Goal: Task Accomplishment & Management: Use online tool/utility

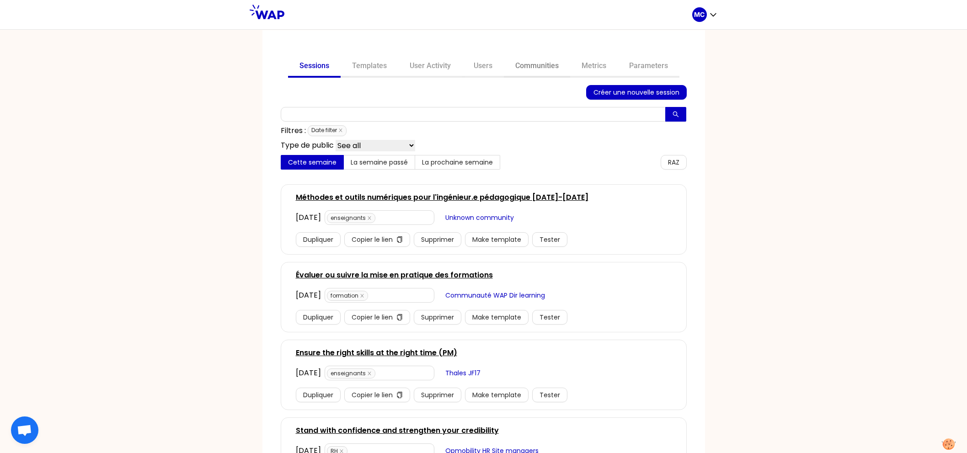
click at [542, 65] on link "Communities" at bounding box center [537, 67] width 66 height 22
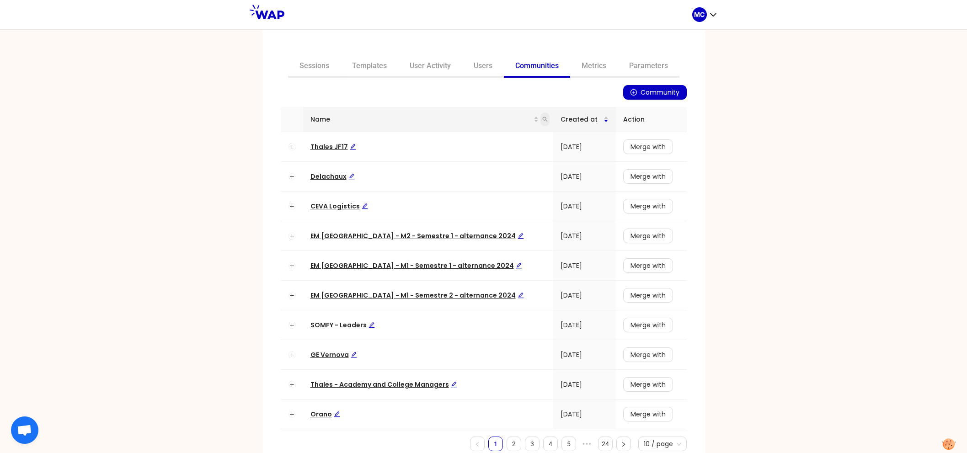
click at [541, 122] on span at bounding box center [545, 120] width 9 height 14
type input "dir"
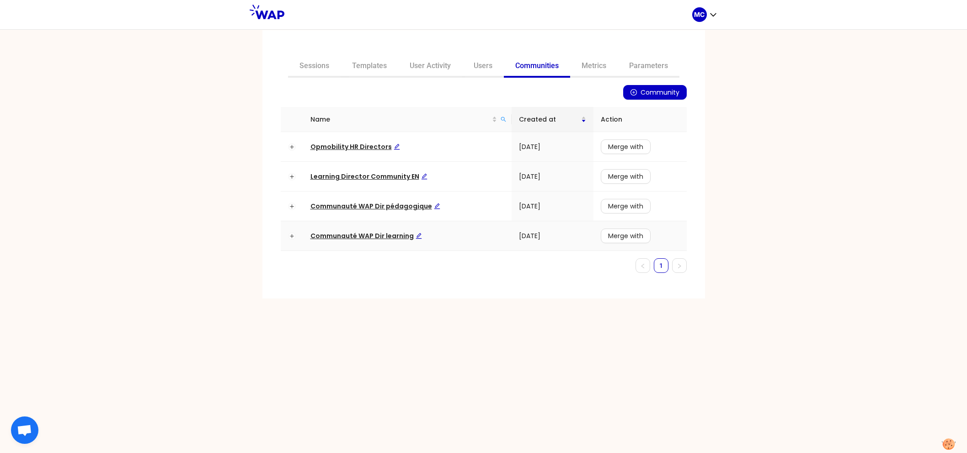
click at [397, 229] on td "Communauté WAP Dir learning" at bounding box center [407, 236] width 209 height 30
click at [385, 236] on span "Communauté WAP Dir learning" at bounding box center [367, 235] width 112 height 9
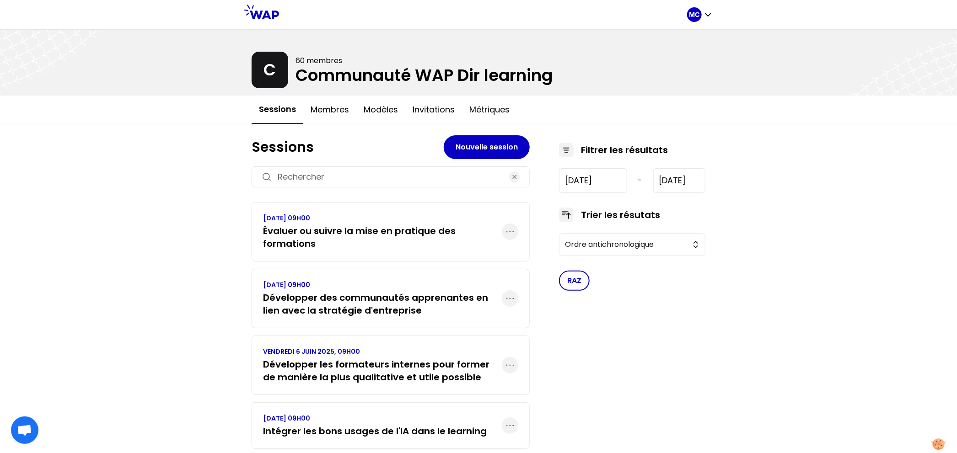
click at [338, 227] on h3 "Évaluer ou suivre la mise en pratique des formations" at bounding box center [382, 238] width 239 height 26
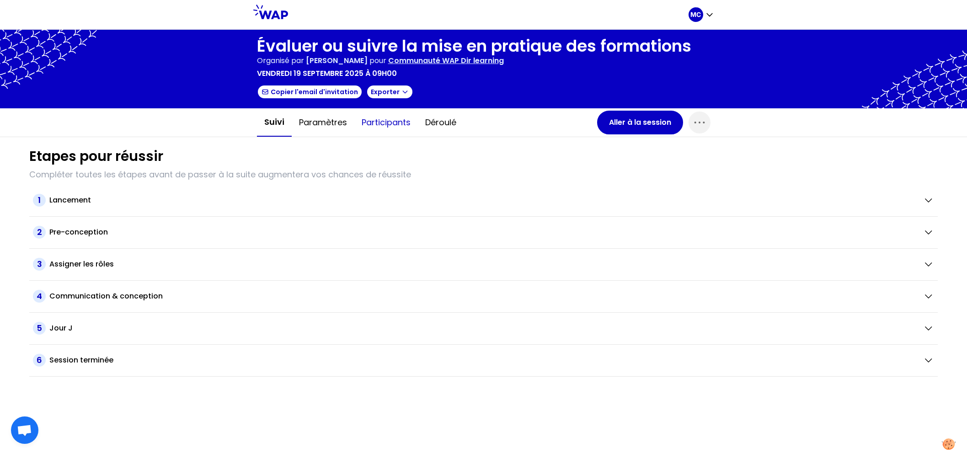
click at [382, 119] on button "Participants" at bounding box center [386, 122] width 64 height 27
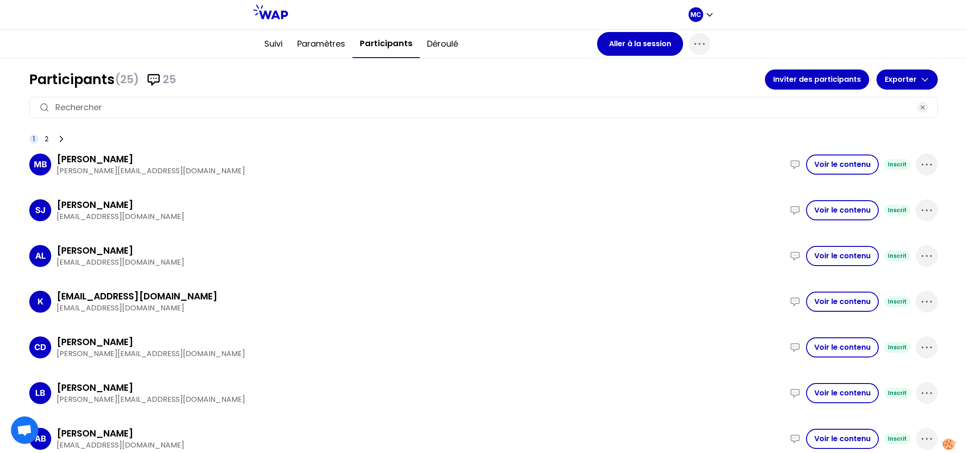
scroll to position [59, 0]
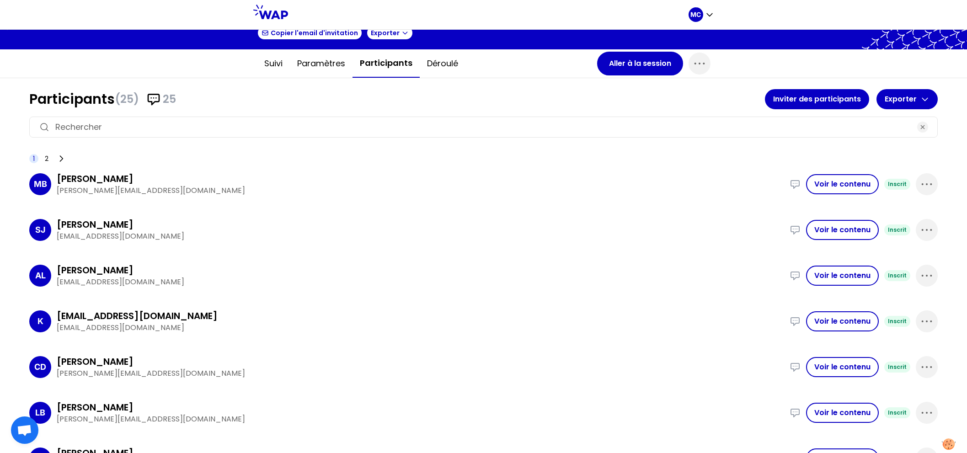
click at [65, 168] on div "MB [PERSON_NAME] [PERSON_NAME][EMAIL_ADDRESS][DOMAIN_NAME] Nous avons accompagn…" at bounding box center [483, 184] width 909 height 38
click at [59, 159] on icon at bounding box center [61, 158] width 9 height 9
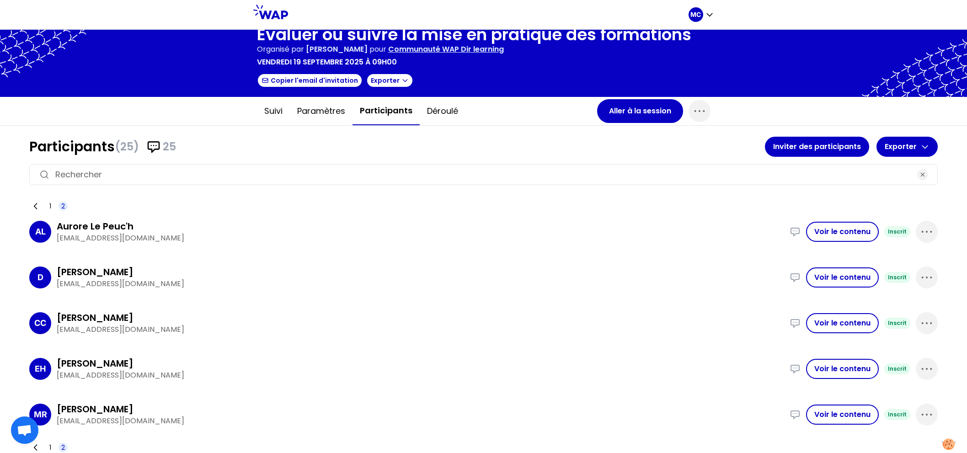
click at [217, 258] on div "D [PERSON_NAME] [EMAIL_ADDRESS][DOMAIN_NAME] - En amont de la formation : les m…" at bounding box center [483, 277] width 909 height 38
click at [221, 243] on div "AL Aurore Le Peuc'h [EMAIL_ADDRESS][DOMAIN_NAME] Nous avons un système de mesur…" at bounding box center [483, 232] width 909 height 38
click at [50, 202] on span "1" at bounding box center [50, 206] width 2 height 9
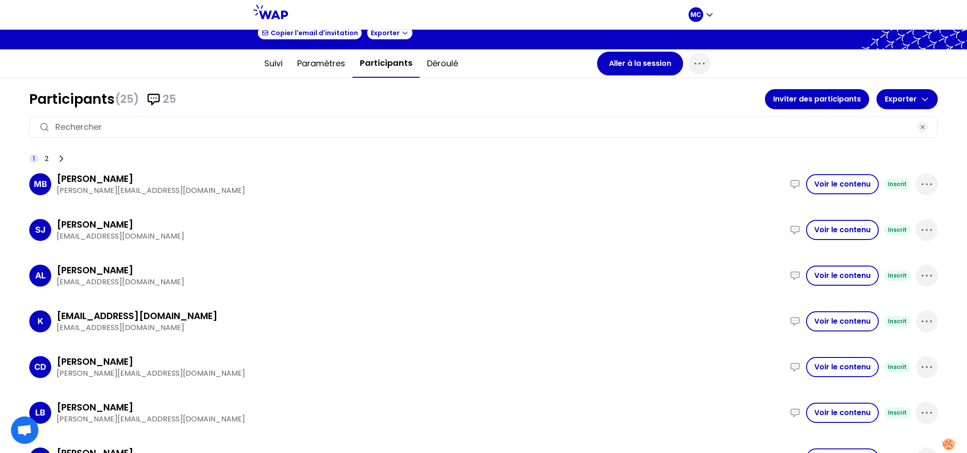
click at [197, 239] on p "[EMAIL_ADDRESS][DOMAIN_NAME]" at bounding box center [421, 236] width 728 height 11
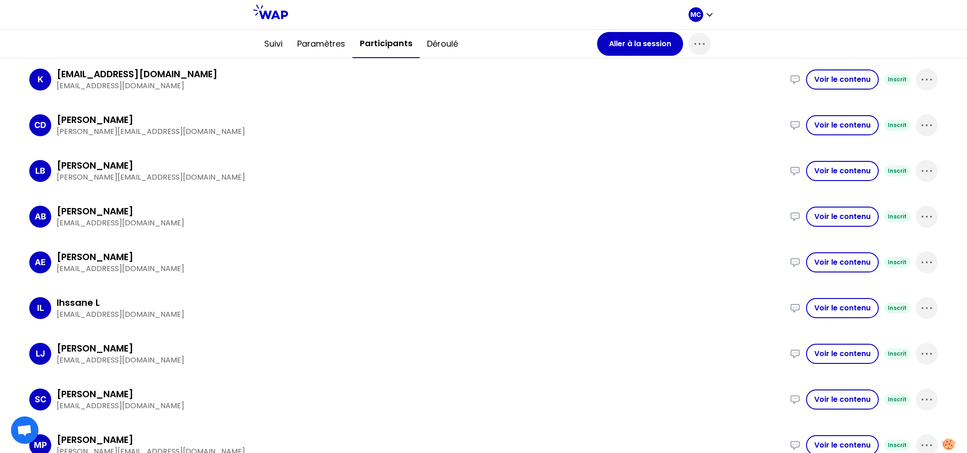
scroll to position [0, 0]
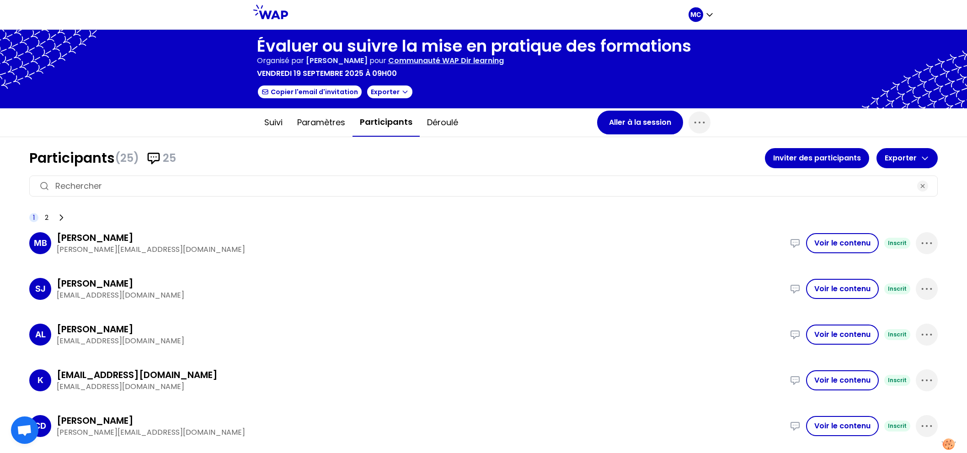
click at [233, 299] on p "[EMAIL_ADDRESS][DOMAIN_NAME]" at bounding box center [421, 295] width 728 height 11
click at [623, 134] on div "Suivi Paramètres Participants Déroulé Aller à la session" at bounding box center [484, 122] width 468 height 28
click at [632, 125] on button "Aller à la session" at bounding box center [640, 123] width 86 height 24
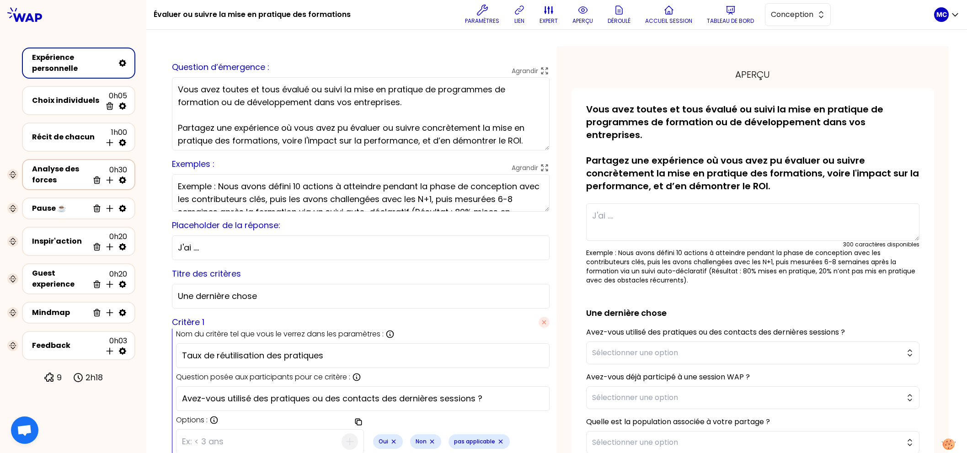
click at [61, 176] on div "Analyse des forces" at bounding box center [60, 175] width 57 height 22
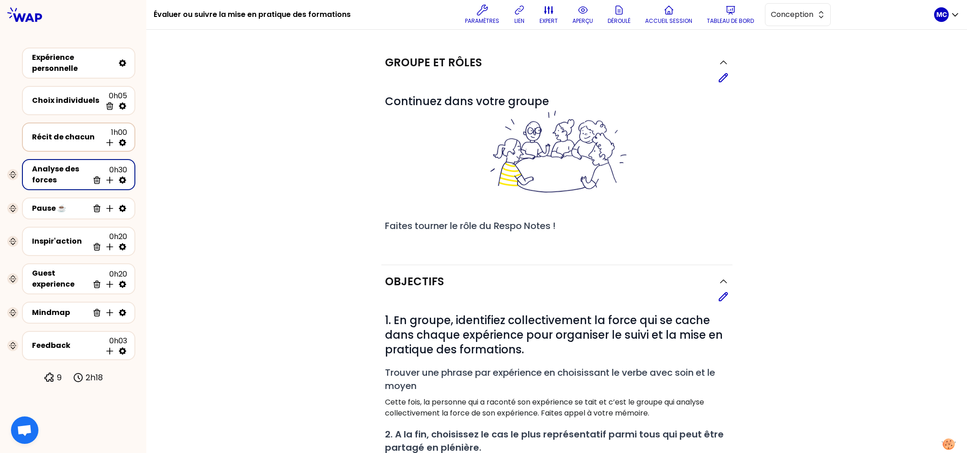
click at [84, 136] on div "Récit de chacun" at bounding box center [67, 137] width 70 height 11
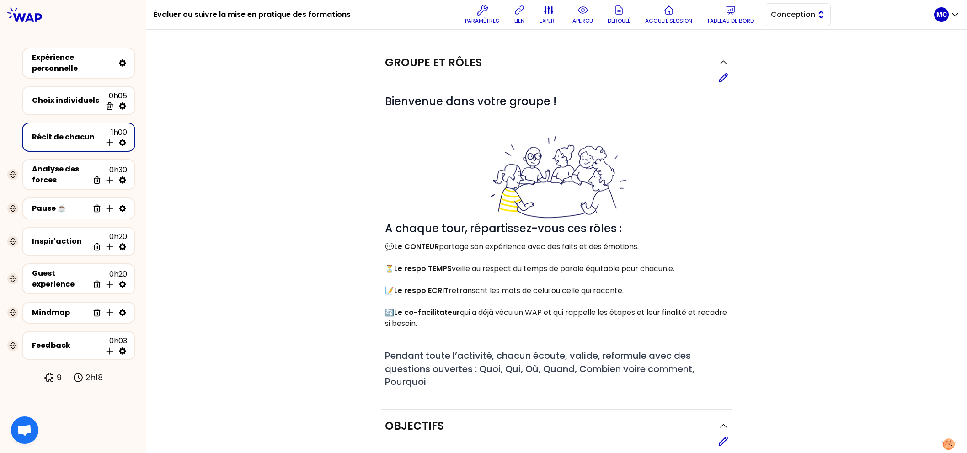
click at [795, 22] on button "Conception" at bounding box center [798, 14] width 66 height 23
click at [795, 56] on span "Facilitation" at bounding box center [803, 52] width 39 height 11
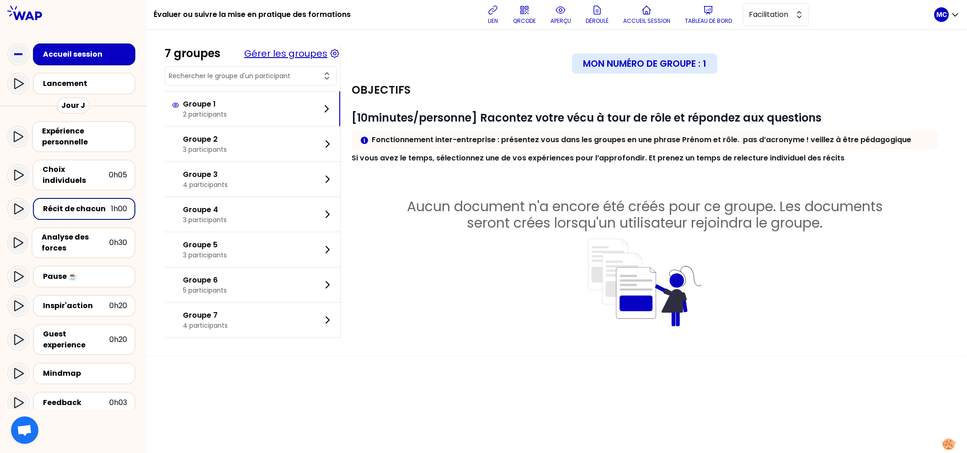
click at [315, 47] on button "Gérer les groupes" at bounding box center [285, 53] width 83 height 13
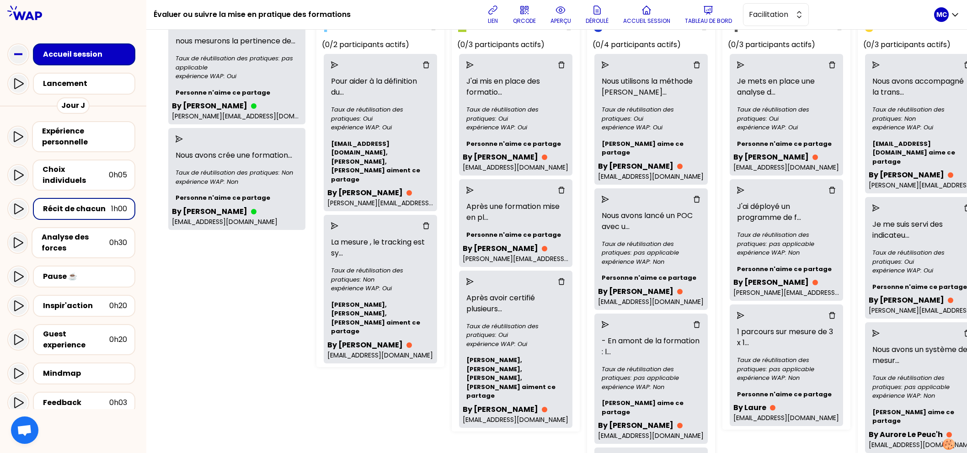
scroll to position [80, 0]
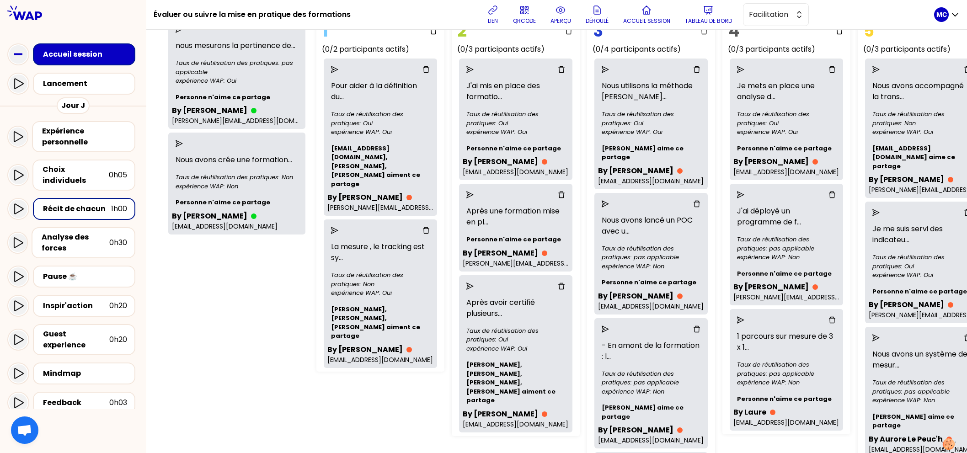
click at [183, 151] on div at bounding box center [237, 143] width 130 height 15
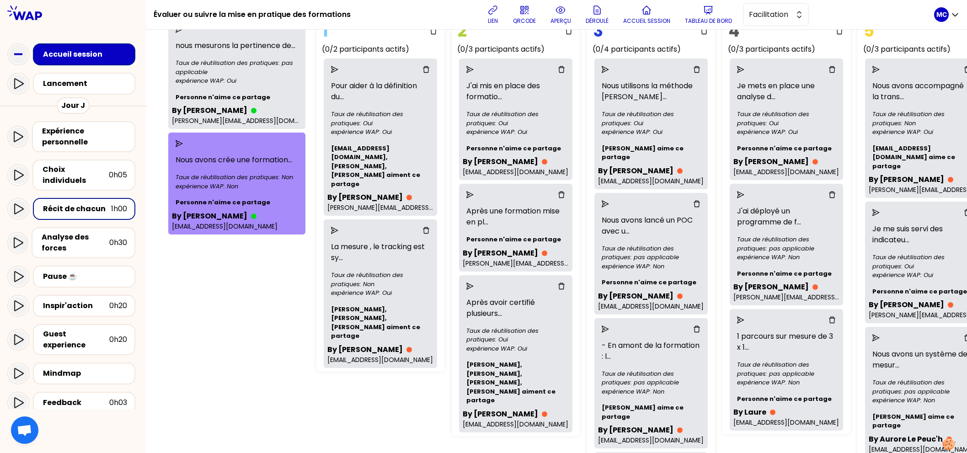
click at [183, 147] on icon "send" at bounding box center [179, 143] width 7 height 7
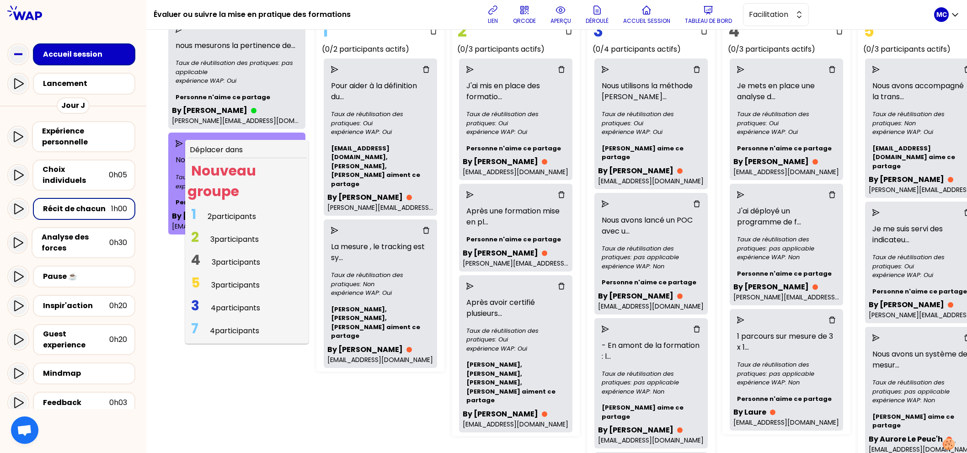
click at [241, 290] on span "3 participants" at bounding box center [235, 285] width 48 height 11
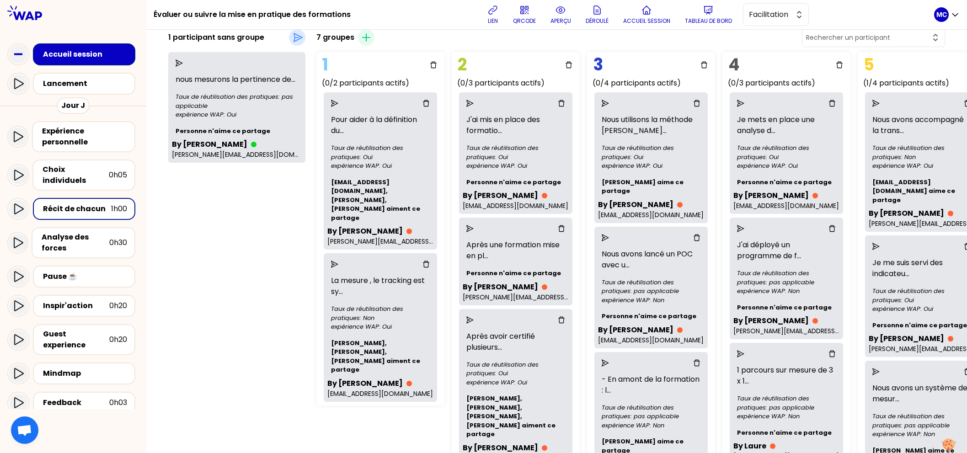
scroll to position [0, 0]
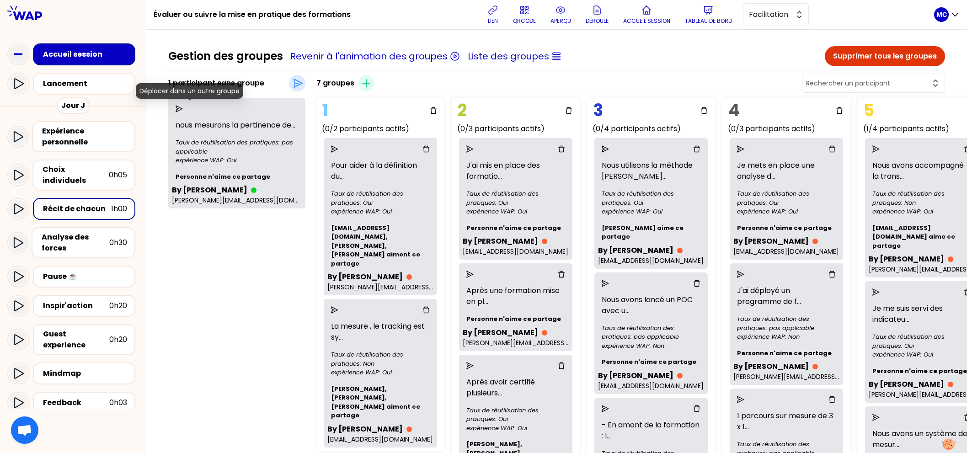
click at [183, 105] on icon "send" at bounding box center [179, 108] width 7 height 7
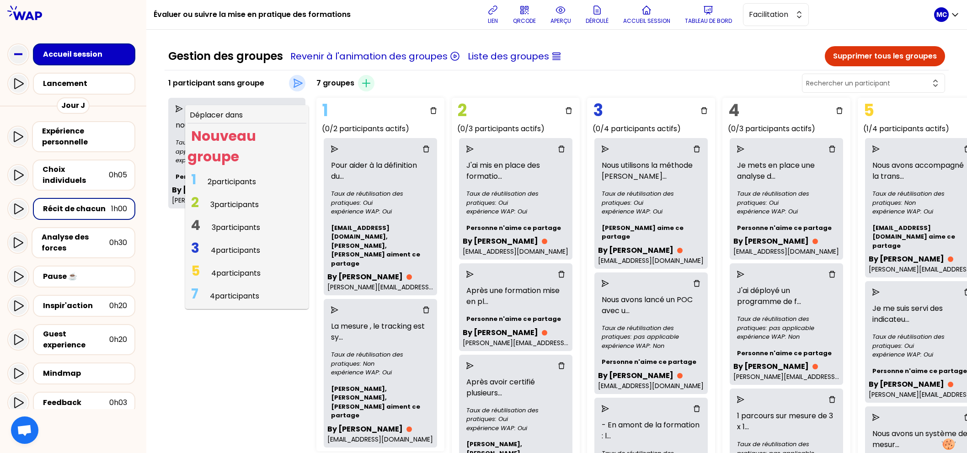
click at [242, 224] on span "3 participants" at bounding box center [236, 227] width 48 height 11
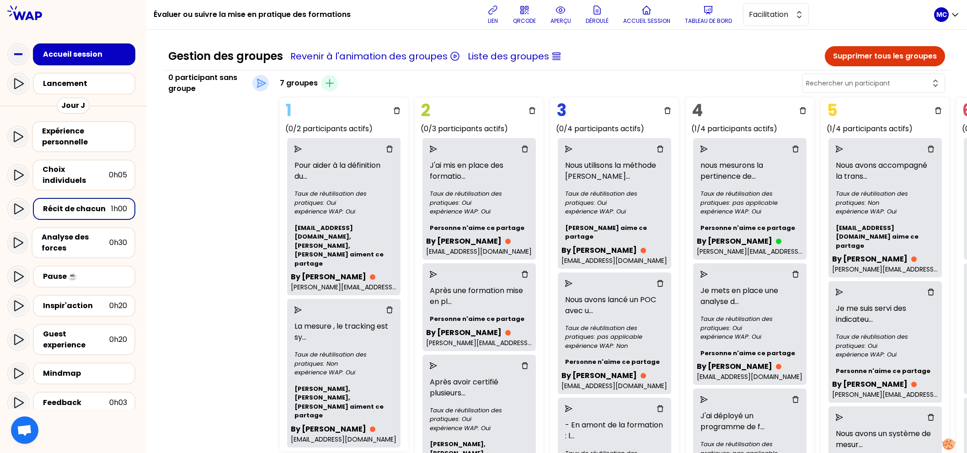
click at [235, 302] on div "0 participant sans groupe Déplacer dans un groupe" at bounding box center [219, 429] width 108 height 714
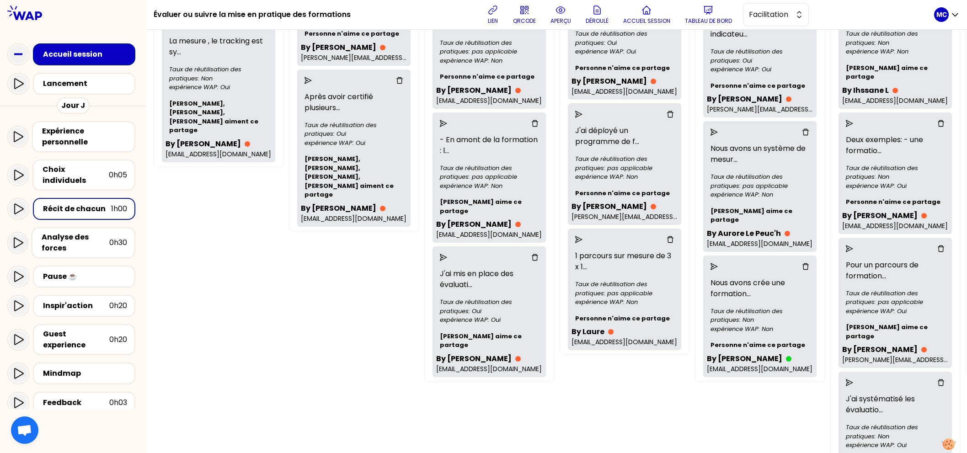
scroll to position [268, 125]
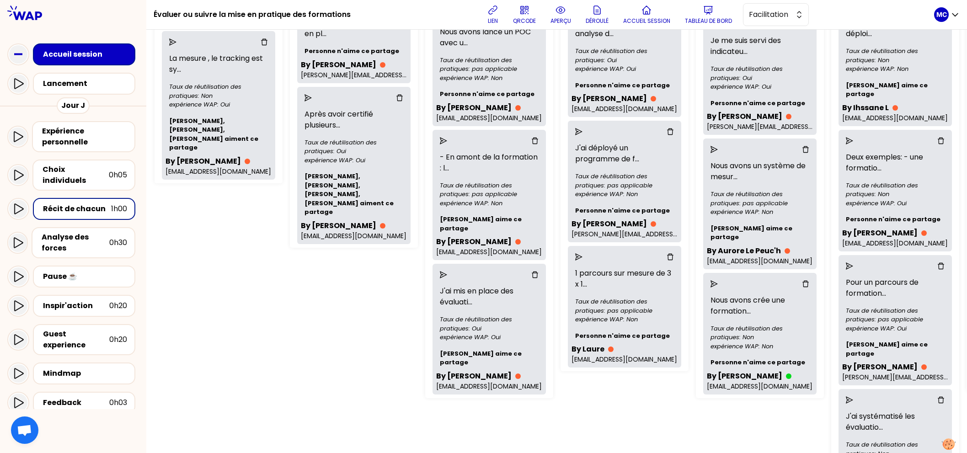
click at [351, 311] on div "1 (0/2 participants actifs) Pour aider à la définition du ... Taux de réutilisa…" at bounding box center [265, 172] width 229 height 692
click at [218, 303] on div "1 (0/2 participants actifs) Pour aider à la définition du ... Taux de réutilisa…" at bounding box center [265, 172] width 229 height 692
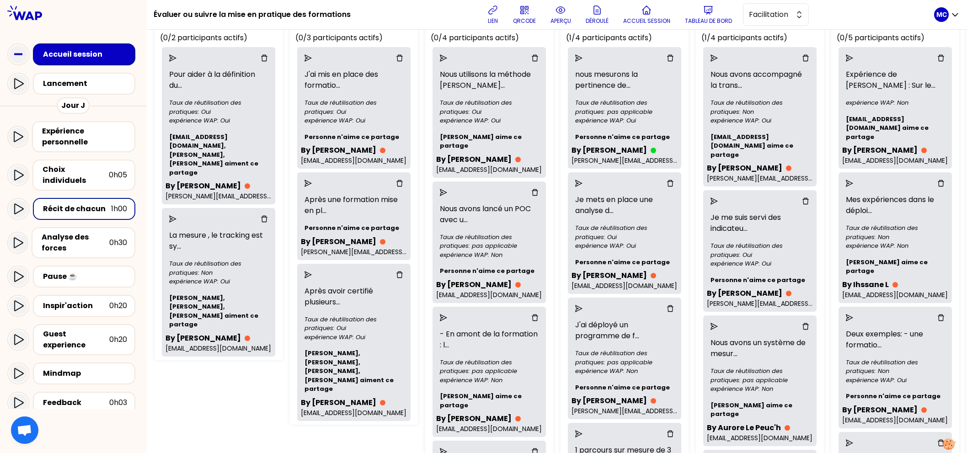
scroll to position [97, 125]
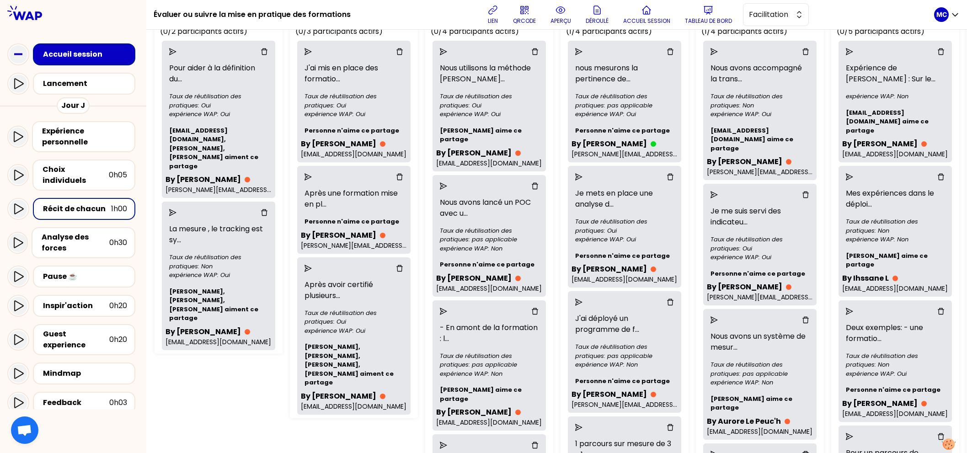
click at [221, 388] on div "1 (0/2 participants actifs) Pour aider à la définition du ... Taux de réutilisa…" at bounding box center [265, 343] width 229 height 692
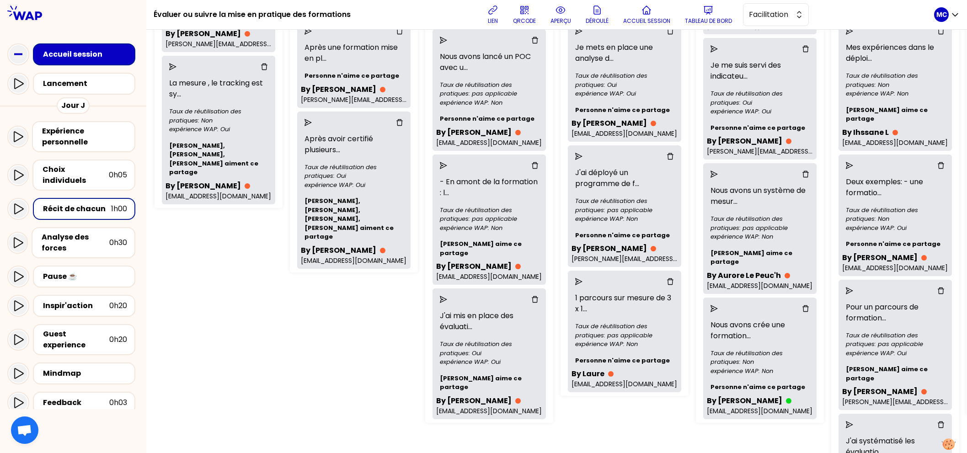
scroll to position [269, 125]
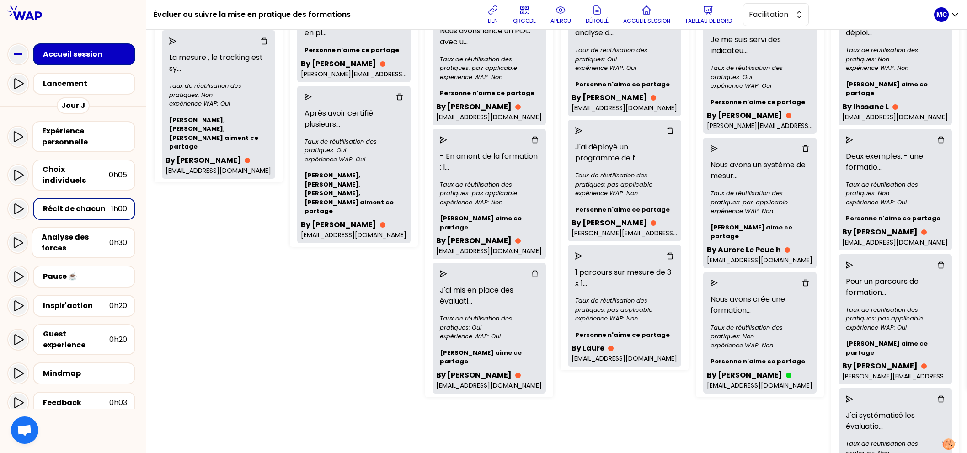
click at [372, 290] on div "1 (0/2 participants actifs) Pour aider à la définition du ... Taux de réutilisa…" at bounding box center [265, 171] width 229 height 692
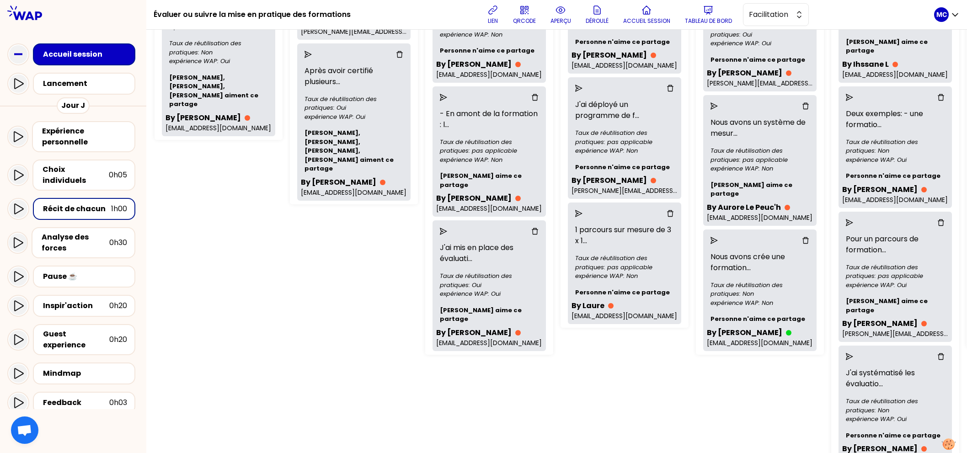
scroll to position [320, 125]
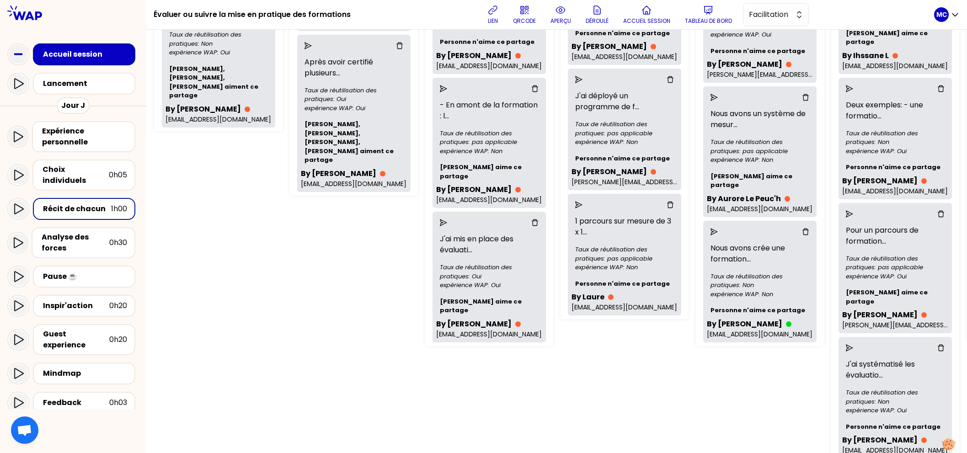
click at [364, 295] on div "1 (0/2 participants actifs) Pour aider à la définition du ... Taux de réutilisa…" at bounding box center [265, 120] width 229 height 692
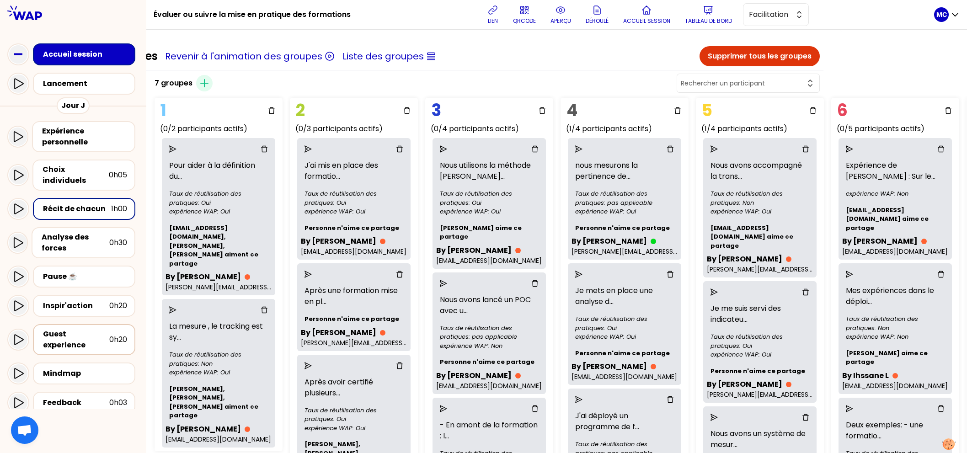
click at [93, 331] on div "Guest experience" at bounding box center [76, 340] width 66 height 22
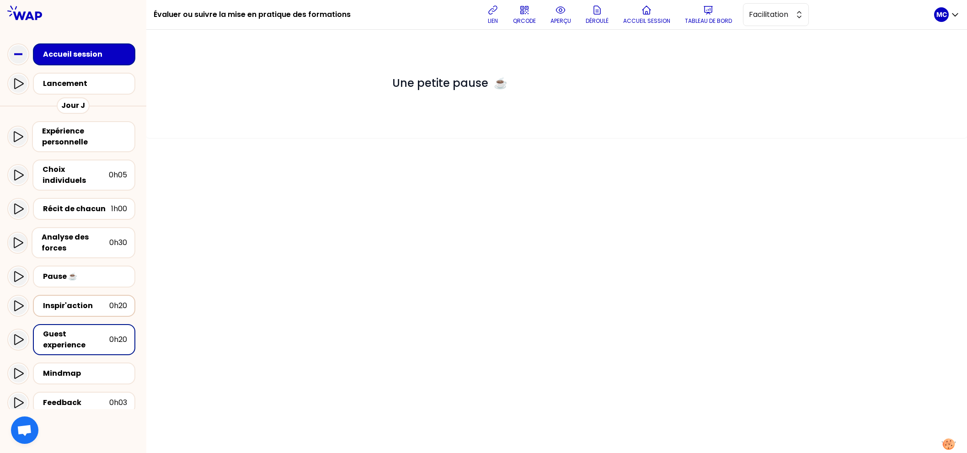
click at [92, 301] on div "Inspir'action" at bounding box center [76, 306] width 66 height 11
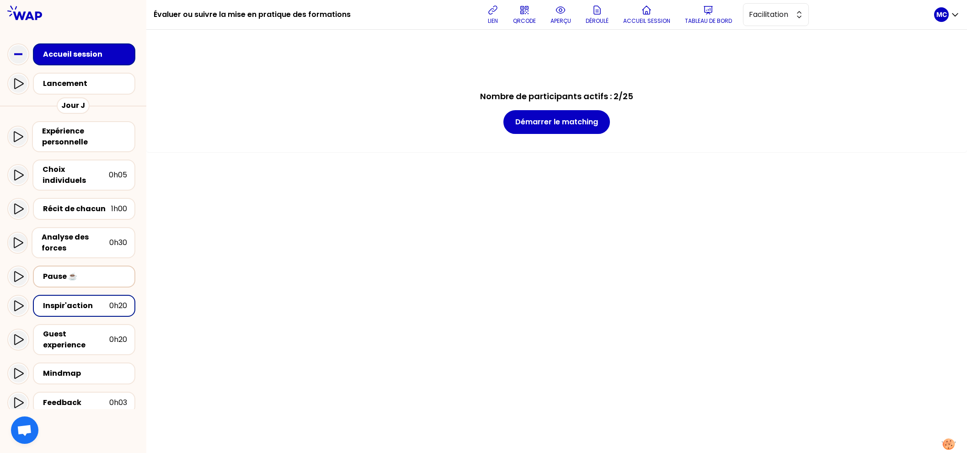
click at [72, 271] on div "Pause ☕️" at bounding box center [85, 276] width 84 height 11
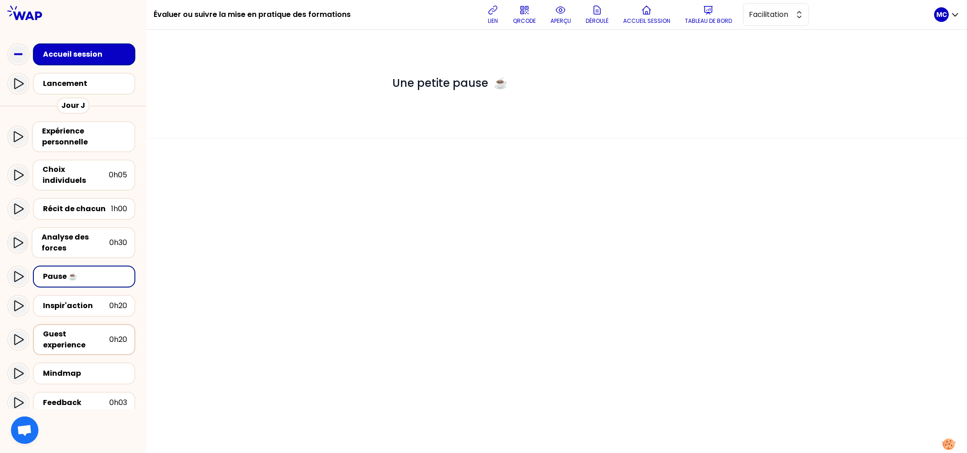
click at [73, 324] on div "Guest experience 0h20" at bounding box center [84, 339] width 102 height 31
click at [81, 305] on div "Inspir'action 0h20" at bounding box center [84, 306] width 102 height 22
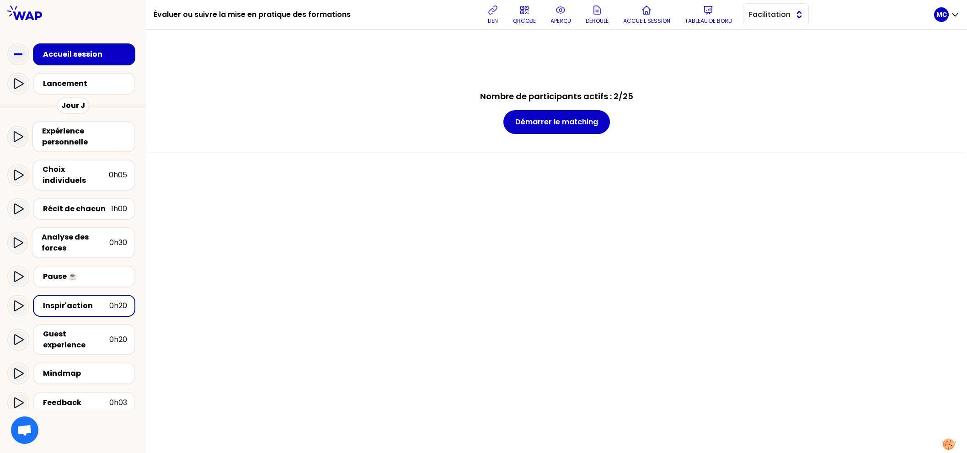
click at [785, 20] on span "Facilitation" at bounding box center [769, 14] width 41 height 11
click at [781, 32] on span "Conception" at bounding box center [781, 37] width 39 height 11
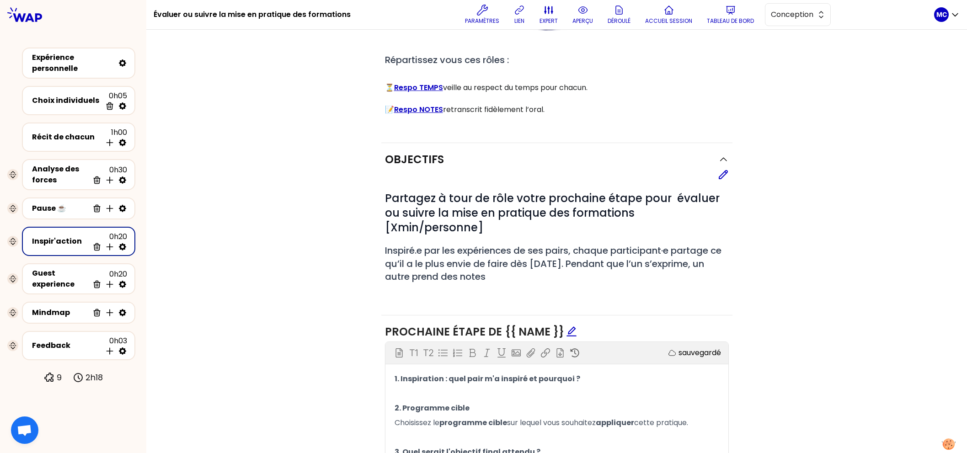
scroll to position [262, 0]
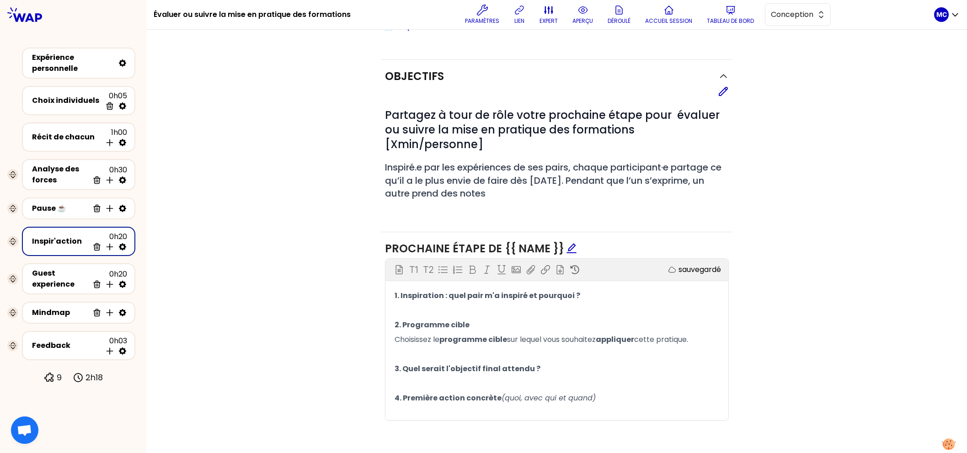
click at [323, 266] on div "Objectifs Editer # Partagez à tour de rôle votre prochaine étape pour évaluer o…" at bounding box center [557, 248] width 784 height 377
click at [333, 270] on div "Objectifs Editer # Partagez à tour de rôle votre prochaine étape pour évaluer o…" at bounding box center [557, 248] width 784 height 377
click at [318, 300] on div "Objectifs Editer # Partagez à tour de rôle votre prochaine étape pour évaluer o…" at bounding box center [557, 248] width 784 height 377
click at [319, 300] on div "Objectifs Editer # Partagez à tour de rôle votre prochaine étape pour évaluer o…" at bounding box center [557, 248] width 784 height 377
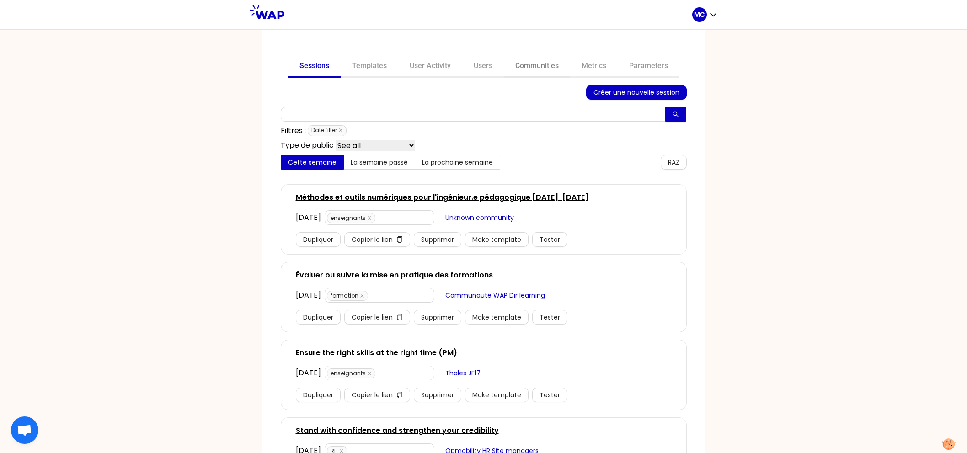
click at [517, 72] on link "Communities" at bounding box center [537, 67] width 66 height 22
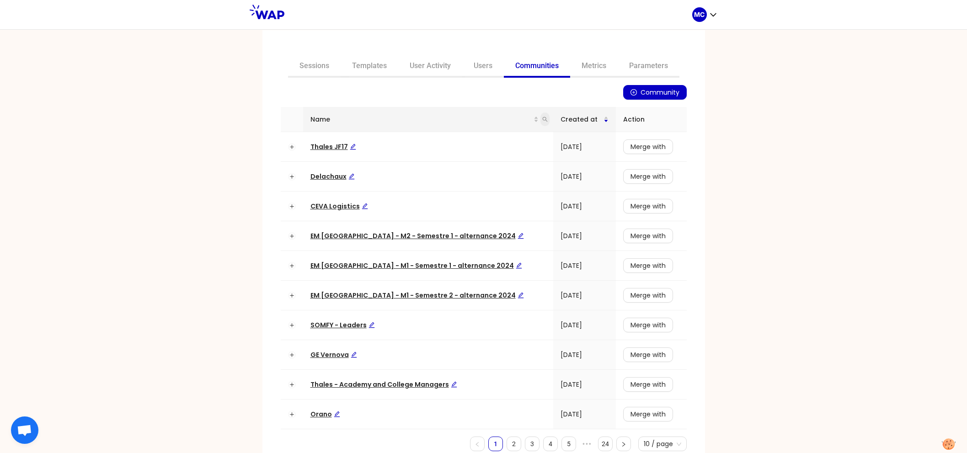
click at [542, 117] on icon "search" at bounding box center [544, 119] width 5 height 5
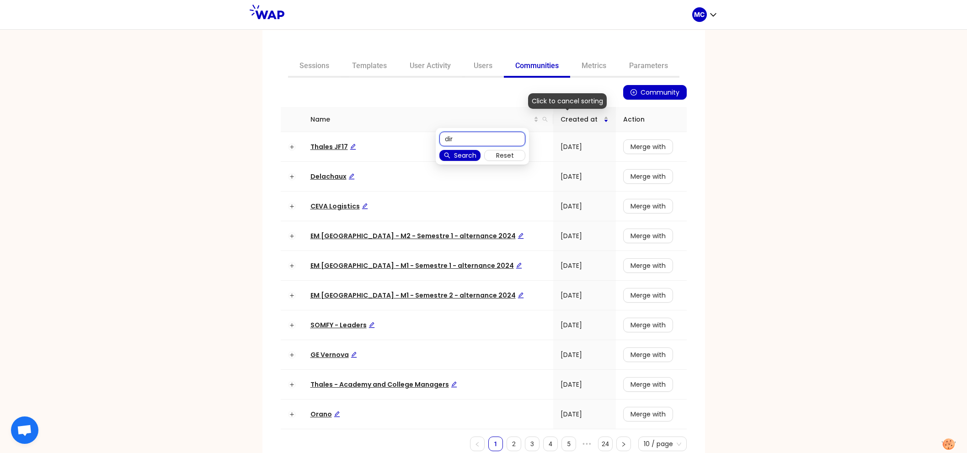
type input "dir"
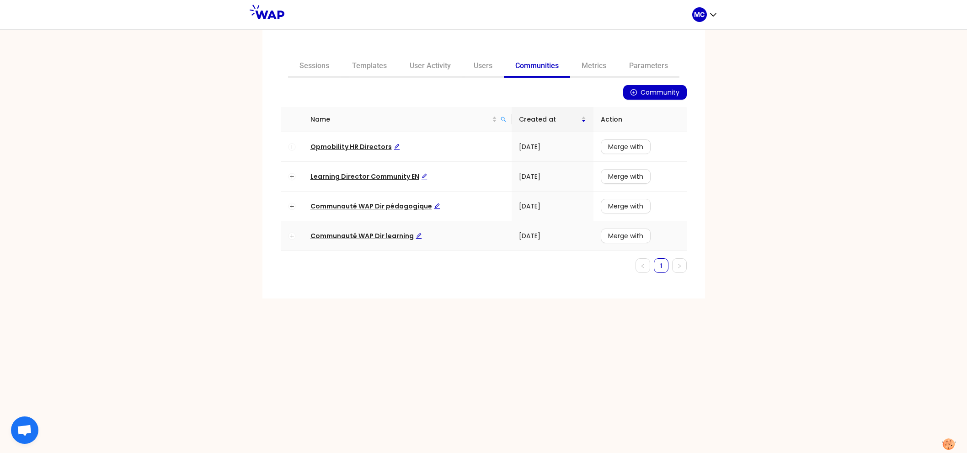
click at [368, 236] on span "Communauté WAP Dir learning" at bounding box center [367, 235] width 112 height 9
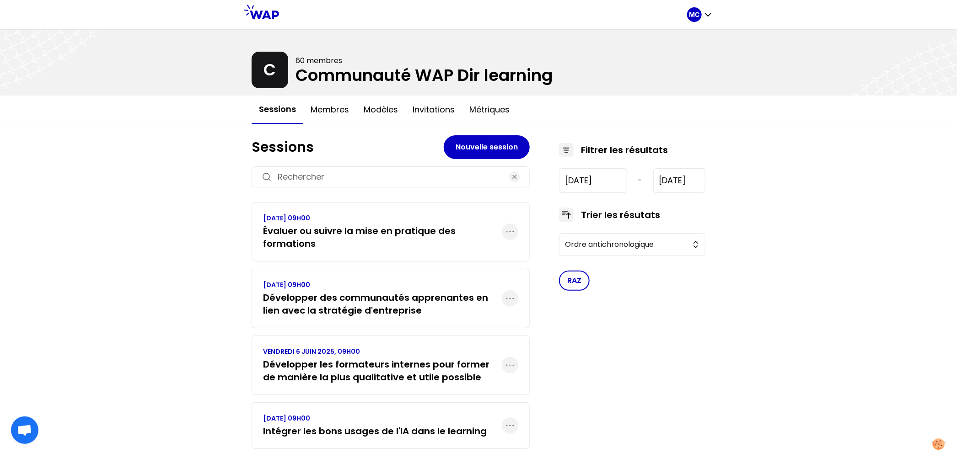
click at [333, 251] on div "VENDREDI 19 SEPTEMBRE 2025, 09H00 Évaluer ou suivre la mise en pratique des for…" at bounding box center [391, 231] width 278 height 59
click at [349, 225] on h3 "Évaluer ou suivre la mise en pratique des formations" at bounding box center [382, 238] width 239 height 26
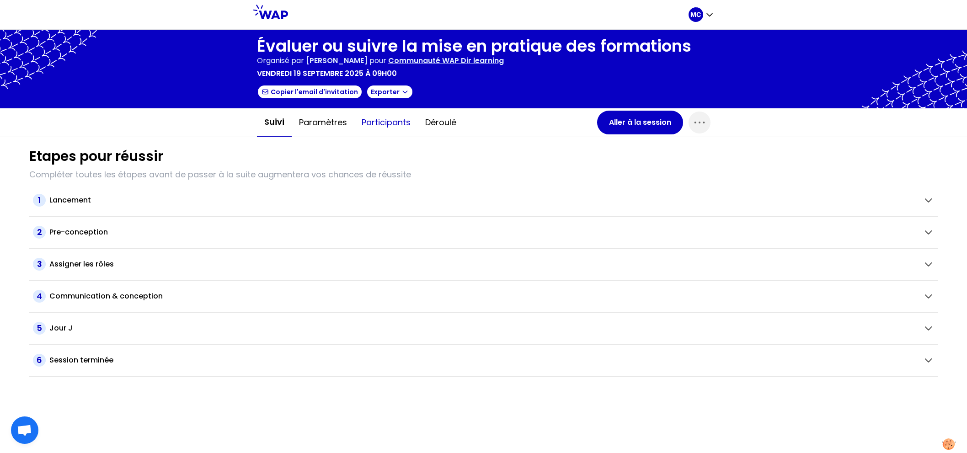
click at [389, 113] on button "Participants" at bounding box center [386, 122] width 64 height 27
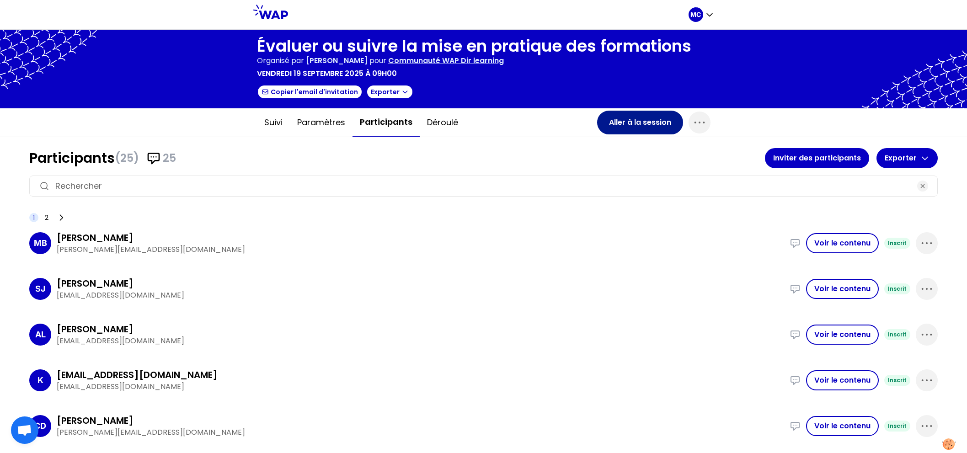
click at [627, 130] on button "Aller à la session" at bounding box center [640, 123] width 86 height 24
